Goal: Check status: Check status

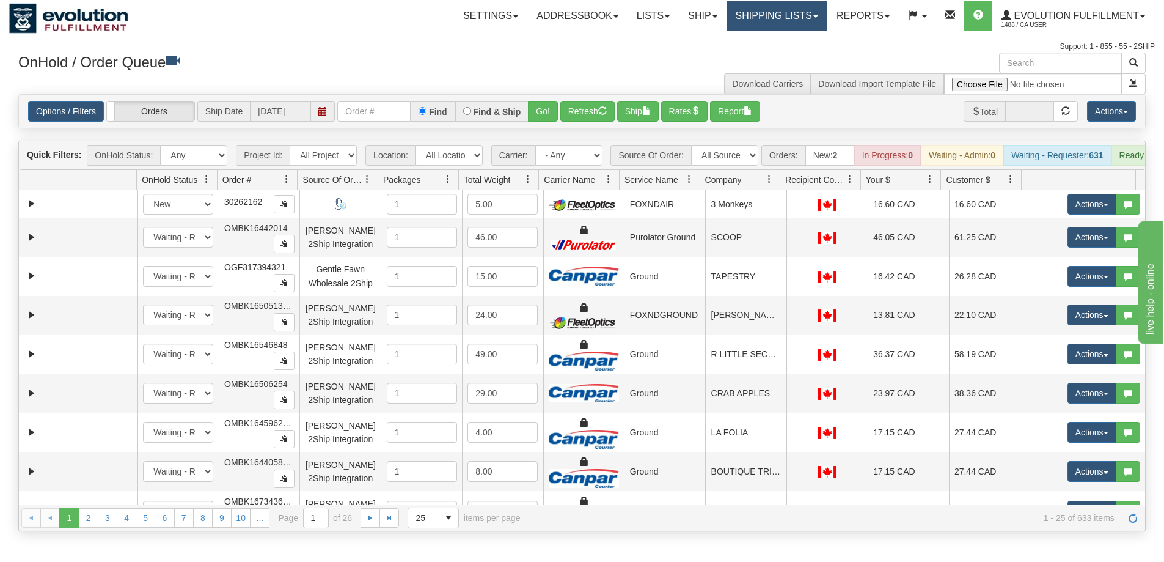
click at [750, 20] on link "Shipping lists" at bounding box center [777, 16] width 101 height 31
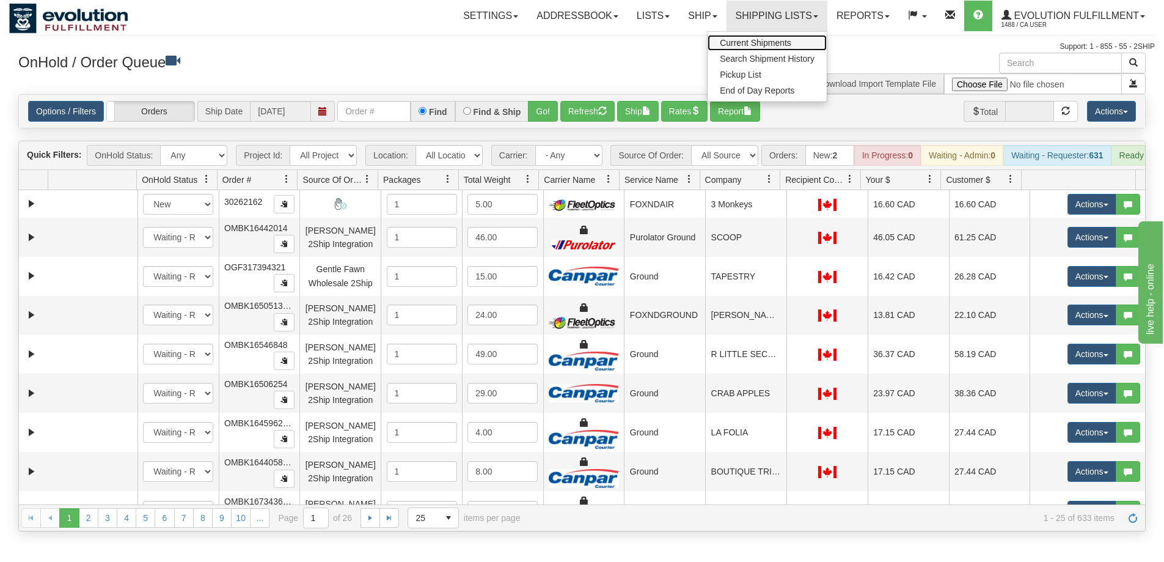
click at [750, 41] on span "Current Shipments" at bounding box center [756, 43] width 72 height 10
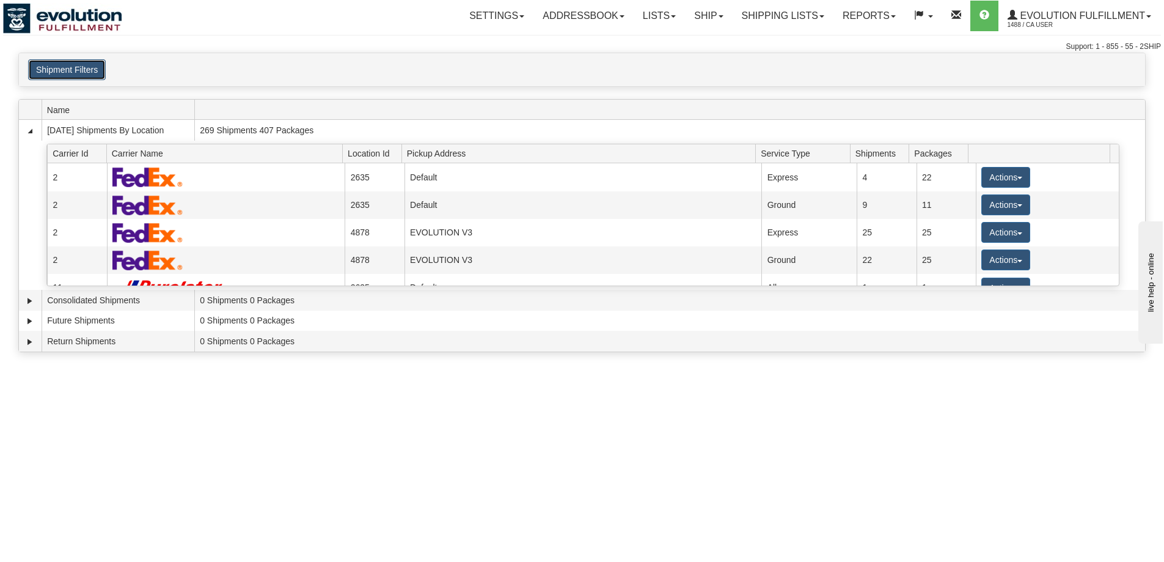
click at [90, 69] on button "Shipment Filters" at bounding box center [67, 69] width 78 height 21
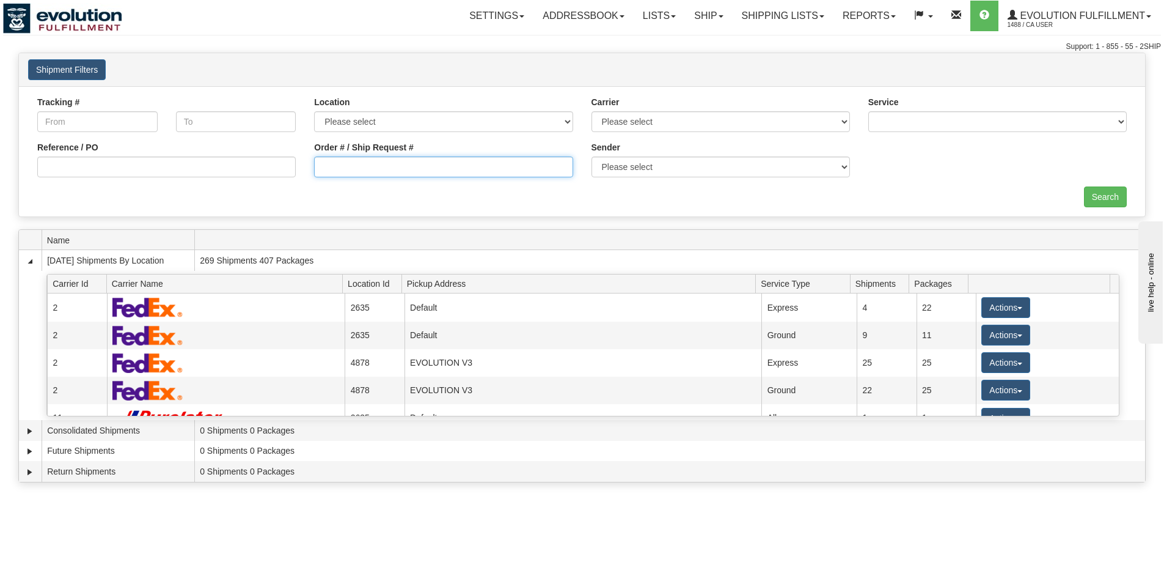
click at [447, 172] on input "Order # / Ship Request #" at bounding box center [443, 166] width 259 height 21
type input "OTOFW46914-1"
click at [1114, 199] on input "Search" at bounding box center [1105, 196] width 43 height 21
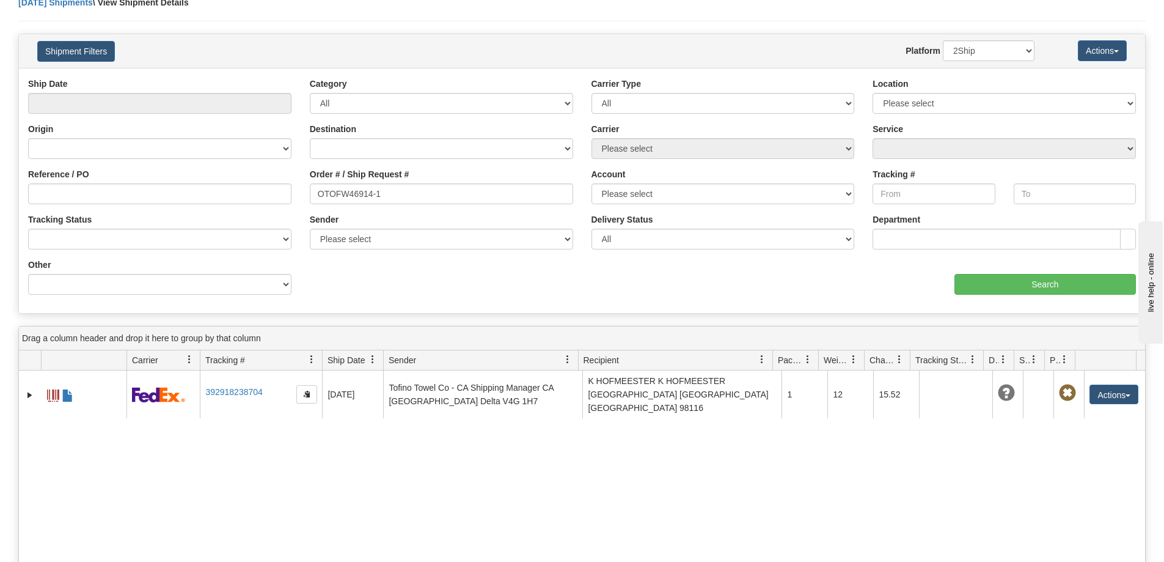
scroll to position [122, 0]
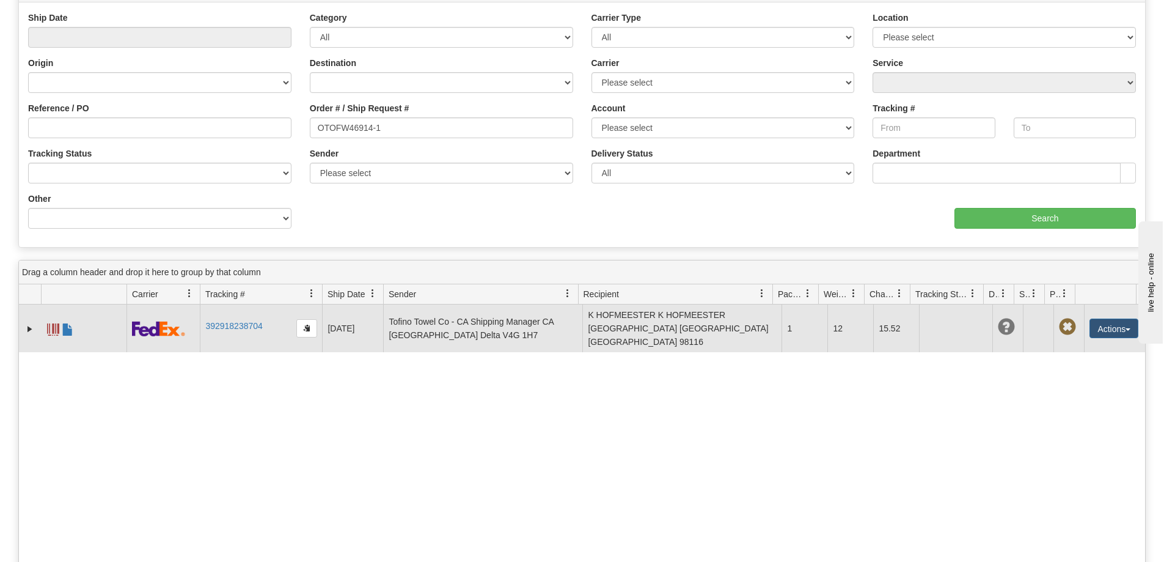
click at [51, 323] on span at bounding box center [53, 329] width 12 height 12
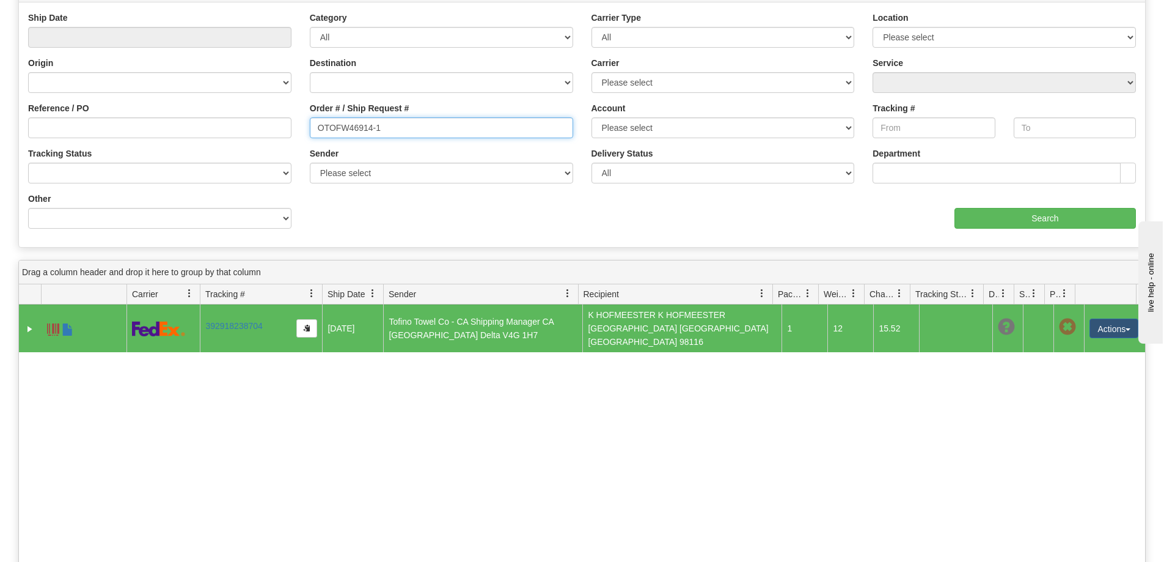
drag, startPoint x: 406, startPoint y: 138, endPoint x: 204, endPoint y: 137, distance: 202.3
click at [204, 12] on div "Reference / PO Order # / Ship Request # OTOFW46914-1 Account Please select Cana…" at bounding box center [582, 12] width 1127 height 0
type input "OTOFW46903-1"
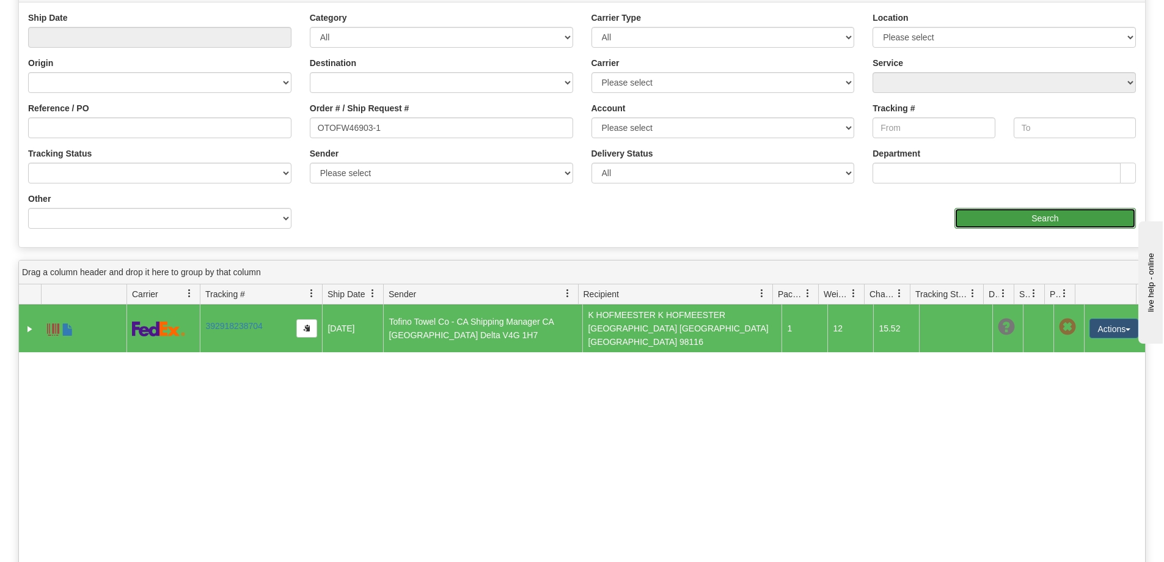
click at [1043, 221] on input "Search" at bounding box center [1046, 218] width 182 height 21
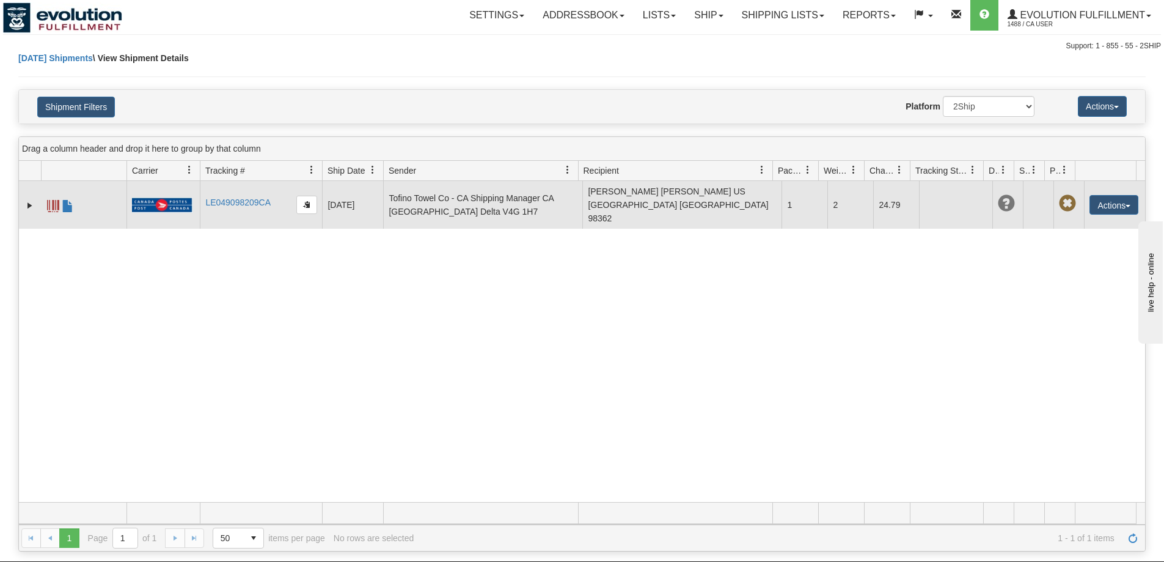
scroll to position [0, 0]
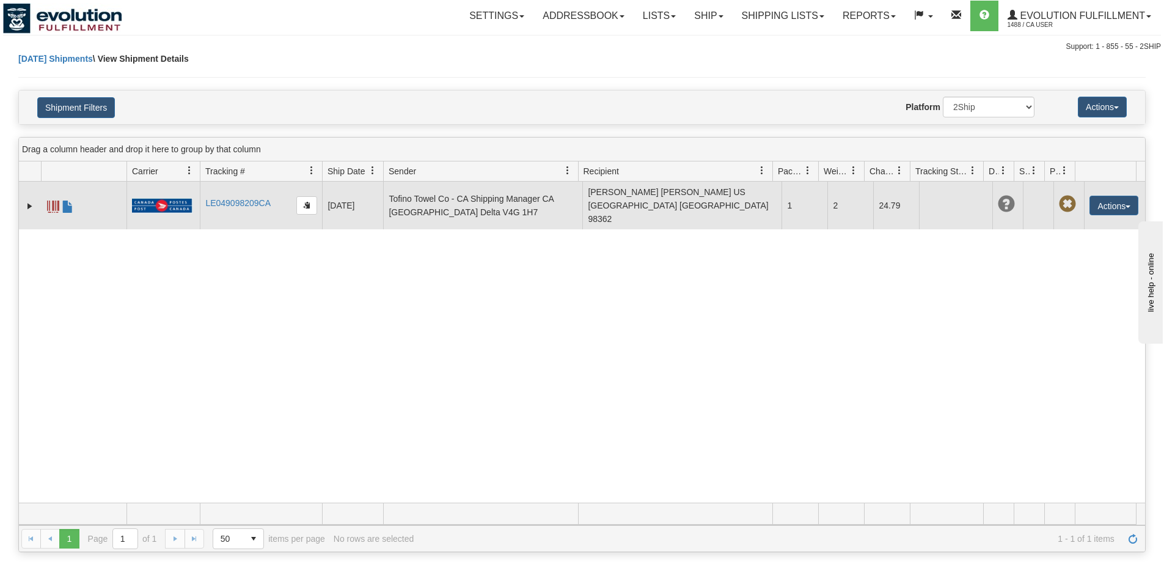
click at [51, 202] on span at bounding box center [53, 206] width 12 height 12
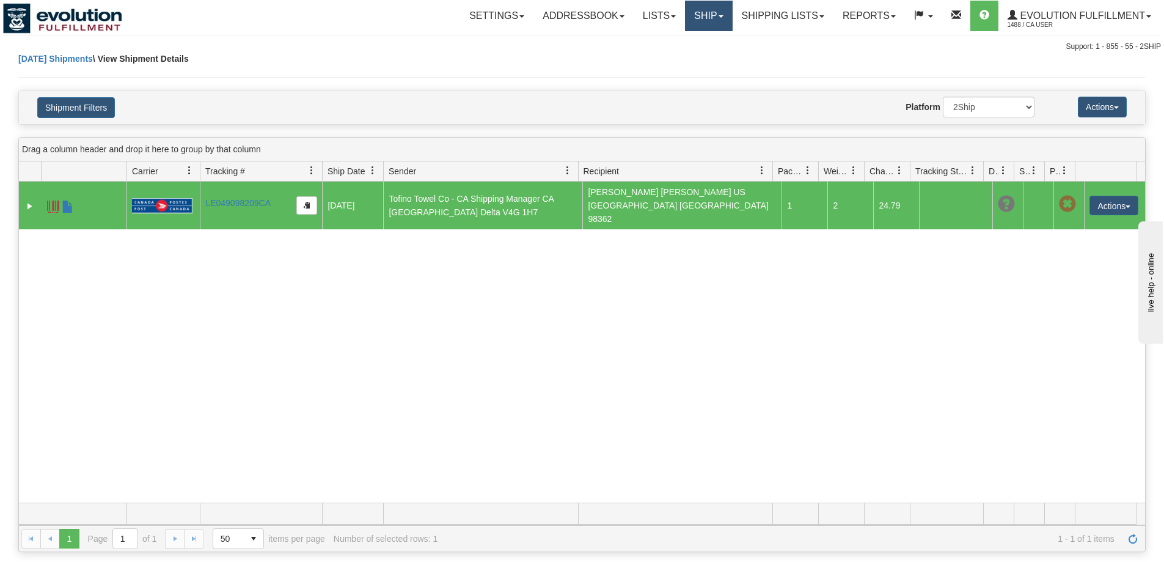
click at [691, 23] on link "Ship" at bounding box center [708, 16] width 47 height 31
click at [652, 59] on span "OnHold / Order Queue" at bounding box center [677, 59] width 86 height 10
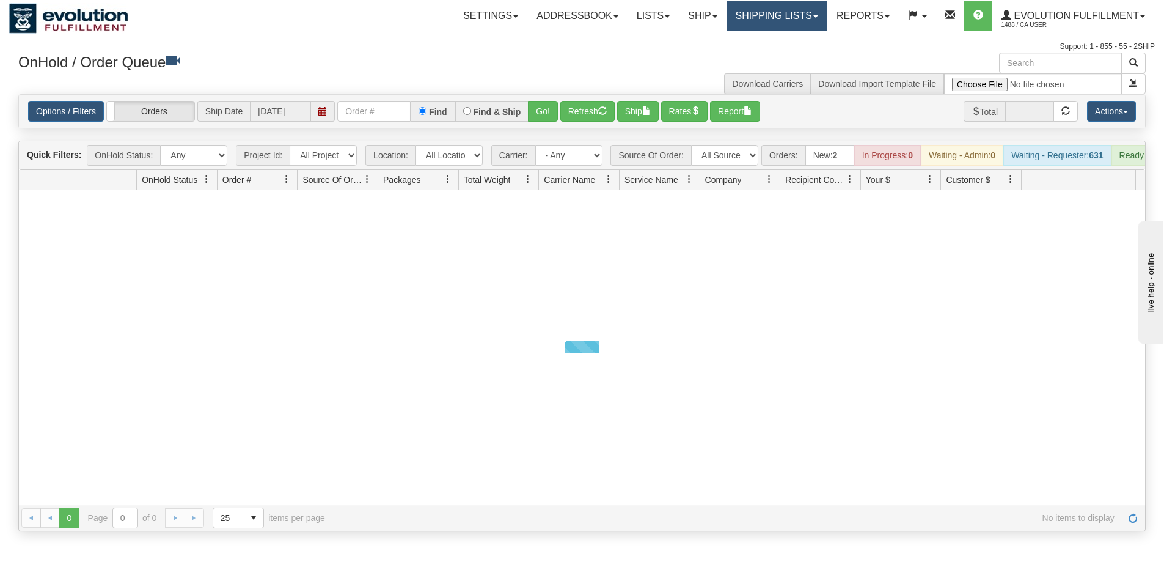
click at [738, 15] on link "Shipping lists" at bounding box center [777, 16] width 101 height 31
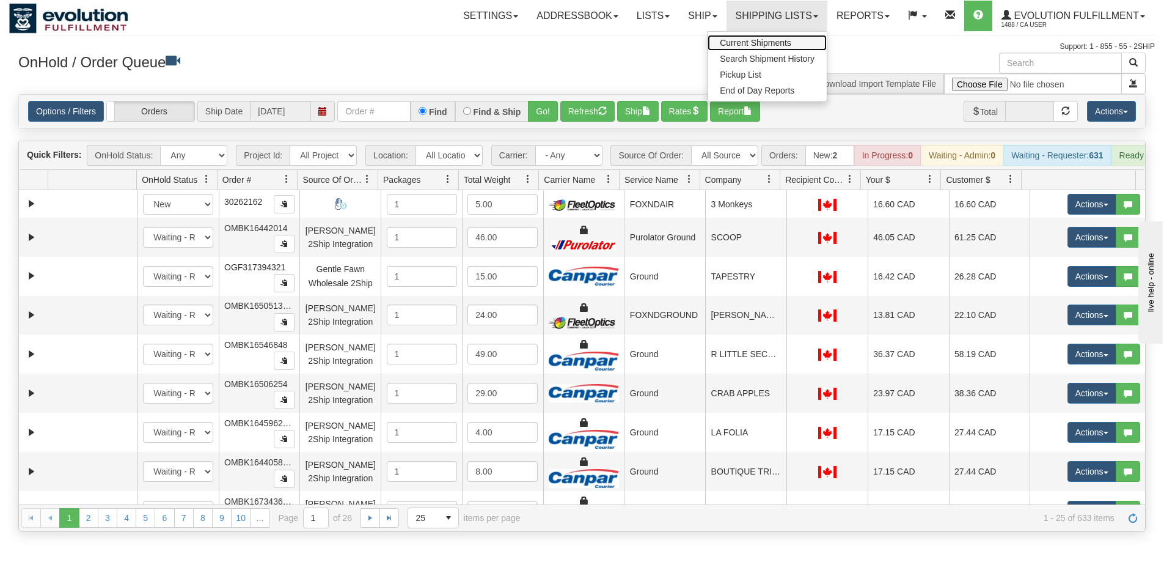
click at [746, 37] on link "Current Shipments" at bounding box center [767, 43] width 119 height 16
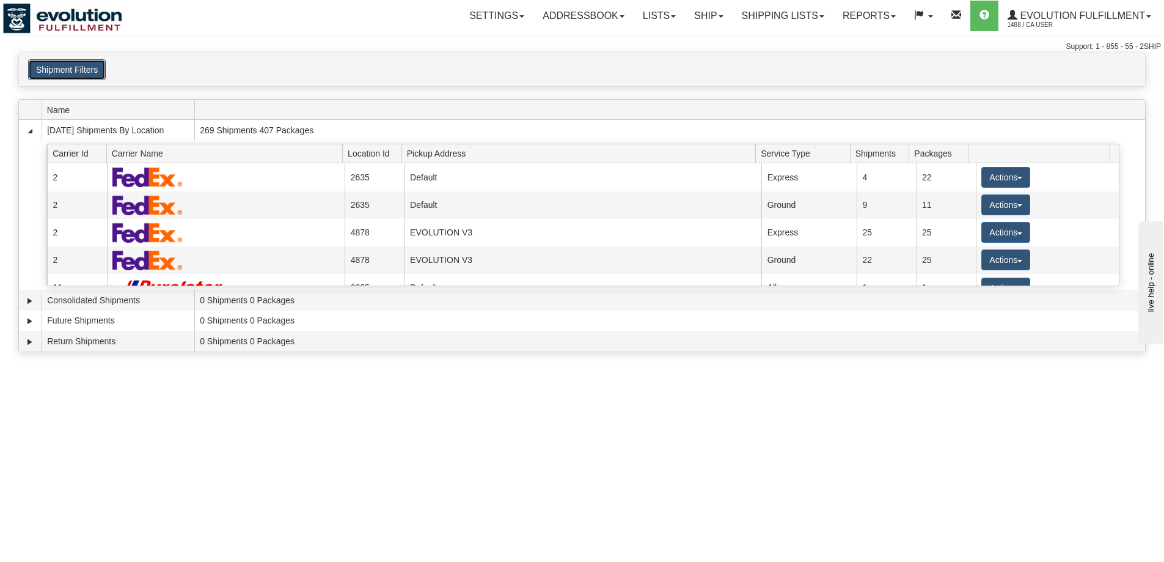
click at [83, 73] on button "Shipment Filters" at bounding box center [67, 69] width 78 height 21
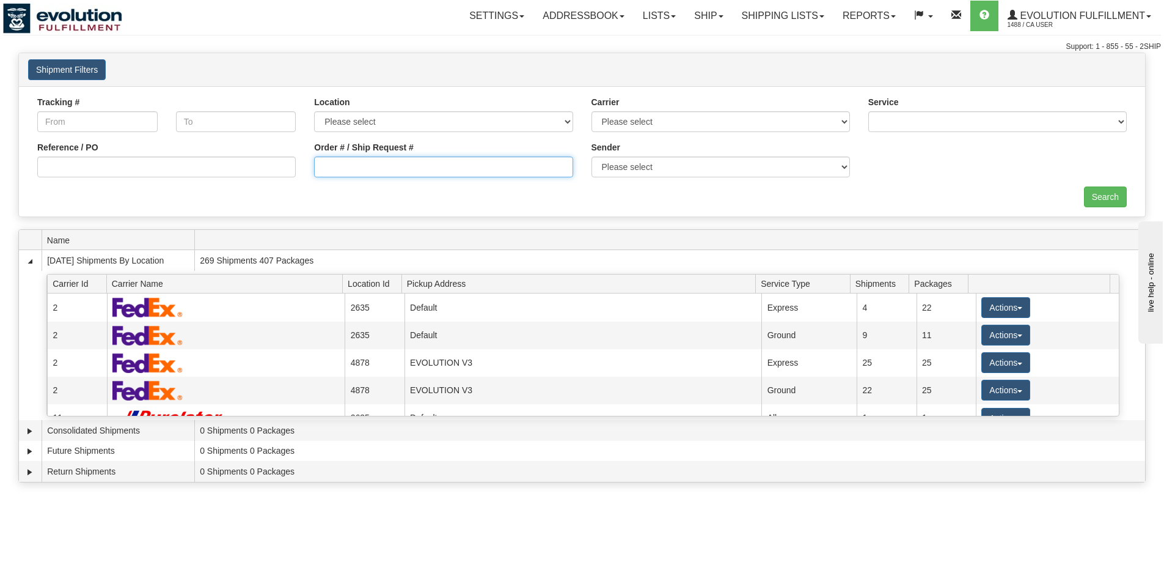
click at [381, 166] on input "Order # / Ship Request #" at bounding box center [443, 166] width 259 height 21
type input "OTOFW46914-1"
click at [1094, 202] on input "Search" at bounding box center [1105, 196] width 43 height 21
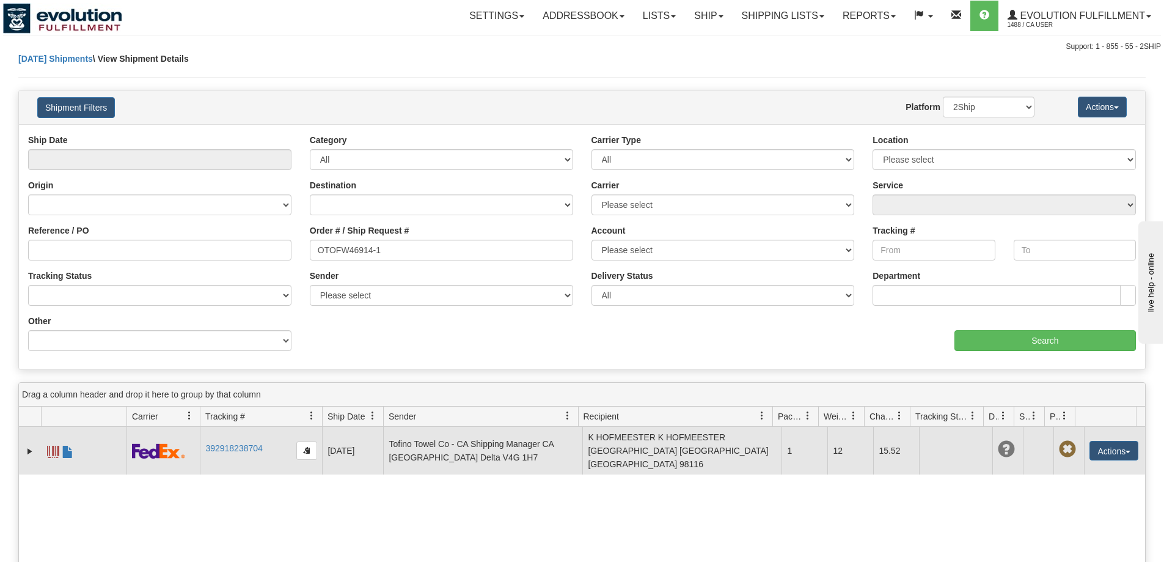
click at [50, 446] on span at bounding box center [53, 452] width 12 height 12
